Goal: Task Accomplishment & Management: Complete application form

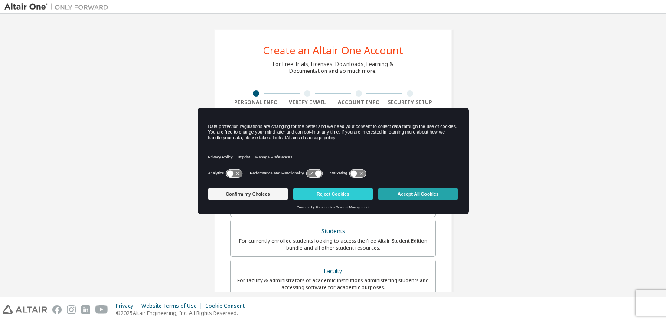
click at [417, 197] on button "Accept All Cookies" at bounding box center [418, 194] width 80 height 12
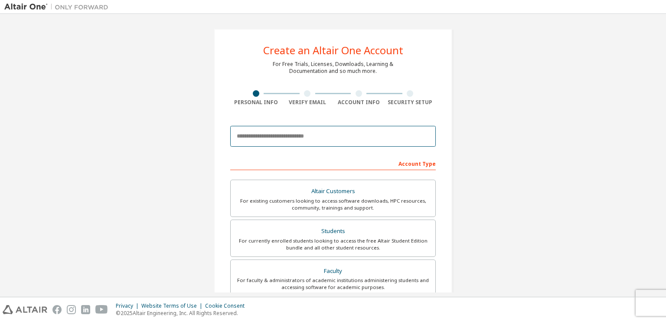
click at [299, 141] on input "email" at bounding box center [333, 136] width 206 height 21
type input "*"
drag, startPoint x: 316, startPoint y: 135, endPoint x: 168, endPoint y: 137, distance: 147.5
click at [168, 137] on div "Create an Altair One Account For Free Trials, Licenses, Downloads, Learning & D…" at bounding box center [333, 247] width 658 height 459
paste input "**********"
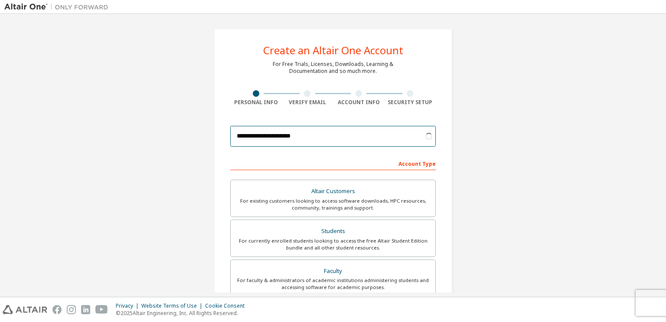
type input "**********"
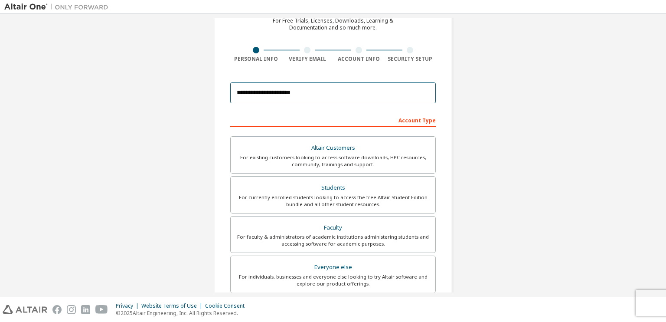
scroll to position [58, 0]
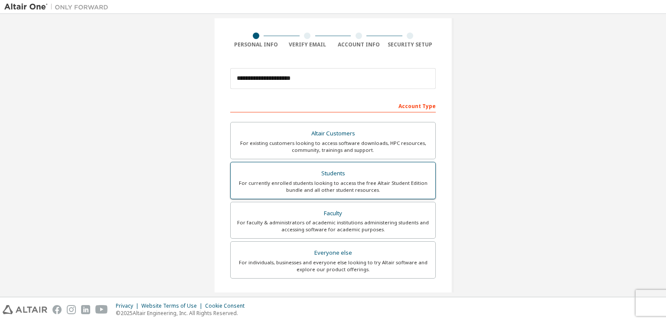
click at [323, 180] on div "For currently enrolled students looking to access the free Altair Student Editi…" at bounding box center [333, 187] width 194 height 14
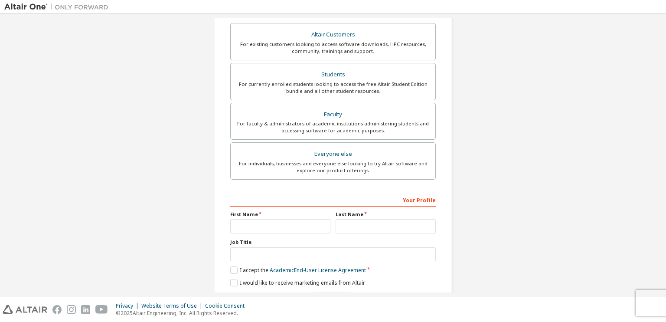
scroll to position [183, 0]
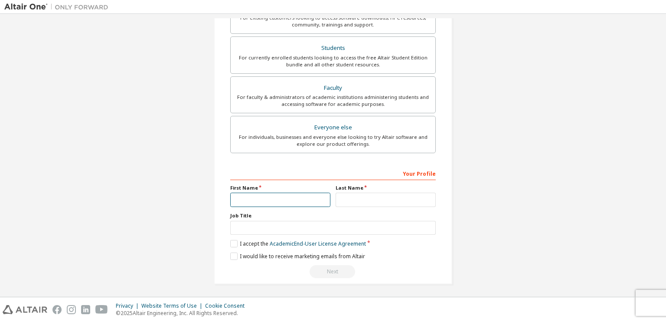
click at [286, 200] on input "text" at bounding box center [280, 200] width 100 height 14
type input "******"
click at [381, 197] on input "text" at bounding box center [386, 200] width 100 height 14
type input "*"
type input "*****"
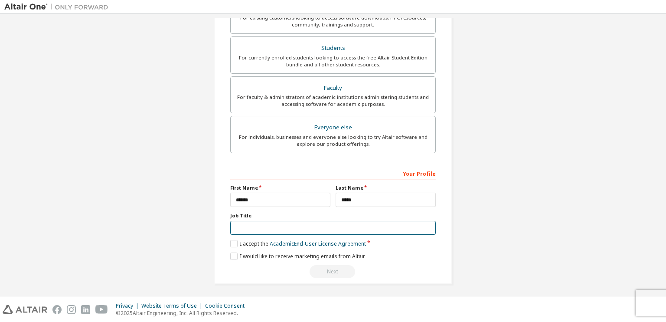
click at [312, 230] on input "text" at bounding box center [333, 228] width 206 height 14
type input "*******"
click at [234, 242] on label "I accept the Academic End-User License Agreement" at bounding box center [298, 243] width 136 height 7
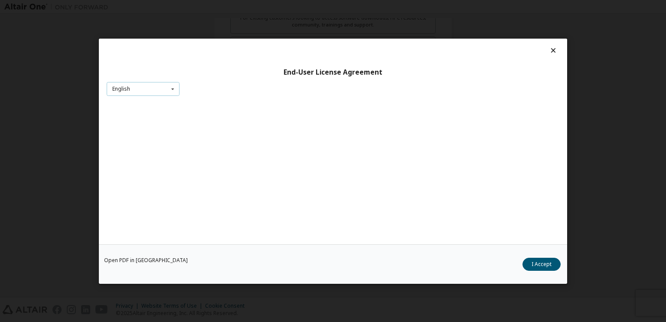
click at [157, 90] on div "English English" at bounding box center [143, 89] width 73 height 14
click at [154, 105] on div "English" at bounding box center [143, 102] width 72 height 14
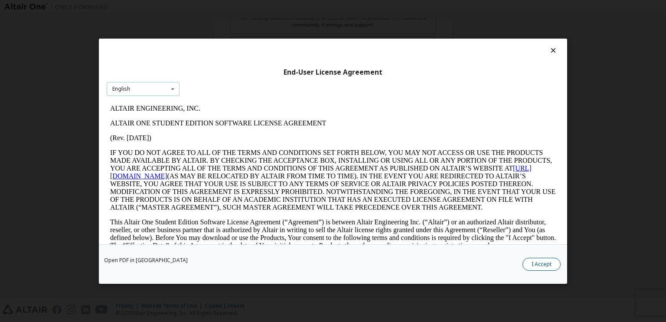
scroll to position [0, 0]
click at [547, 266] on button "I Accept" at bounding box center [542, 263] width 38 height 13
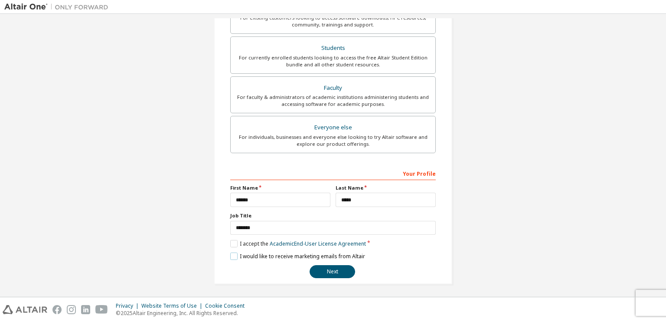
drag, startPoint x: 235, startPoint y: 253, endPoint x: 248, endPoint y: 258, distance: 13.5
click at [236, 254] on label "I would like to receive marketing emails from Altair" at bounding box center [297, 256] width 135 height 7
click at [327, 266] on button "Next" at bounding box center [333, 271] width 46 height 13
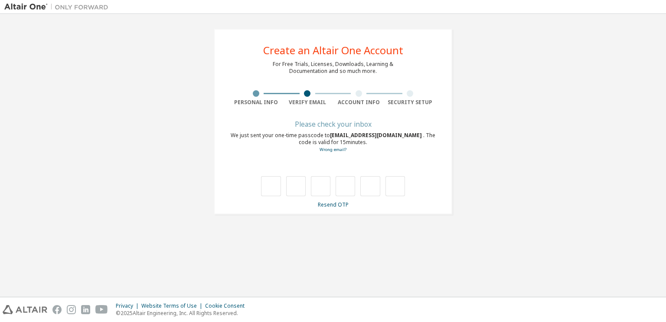
type input "*"
click at [339, 187] on input "*" at bounding box center [346, 186] width 20 height 20
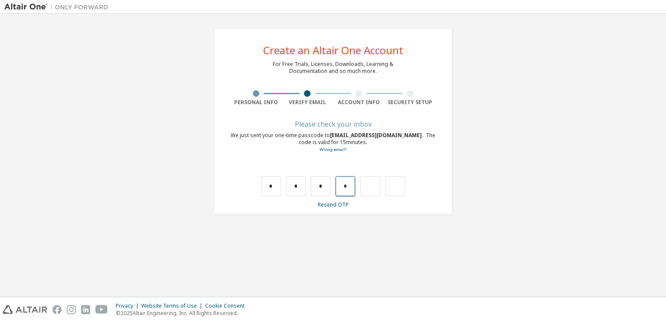
click at [346, 185] on input "*" at bounding box center [346, 186] width 20 height 20
click at [347, 185] on input "text" at bounding box center [346, 186] width 20 height 20
type input "*"
drag, startPoint x: 277, startPoint y: 193, endPoint x: 283, endPoint y: 193, distance: 5.6
click at [278, 193] on input "*" at bounding box center [271, 186] width 20 height 20
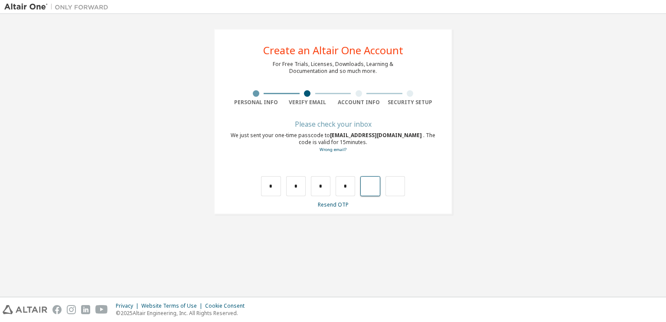
drag, startPoint x: 361, startPoint y: 189, endPoint x: 259, endPoint y: 190, distance: 101.5
click at [259, 190] on div "* * * *" at bounding box center [333, 177] width 206 height 38
click at [271, 189] on input "*" at bounding box center [271, 186] width 20 height 20
click at [278, 184] on input "*" at bounding box center [271, 186] width 20 height 20
type input "*"
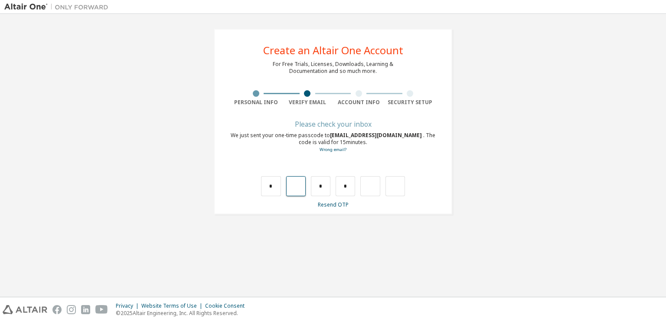
click at [299, 182] on input "text" at bounding box center [296, 186] width 20 height 20
type input "*"
click at [324, 186] on input "*" at bounding box center [321, 186] width 20 height 20
click at [325, 186] on input "text" at bounding box center [321, 186] width 20 height 20
type input "*"
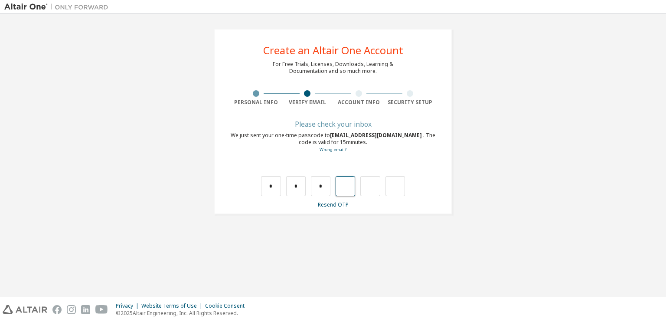
click at [337, 190] on input "text" at bounding box center [346, 186] width 20 height 20
type input "*"
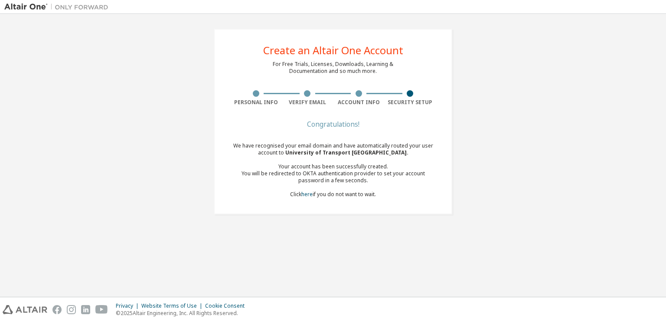
click at [512, 146] on div "Create an Altair One Account For Free Trials, Licenses, Downloads, Learning & D…" at bounding box center [333, 121] width 658 height 207
